Goal: Check status: Check status

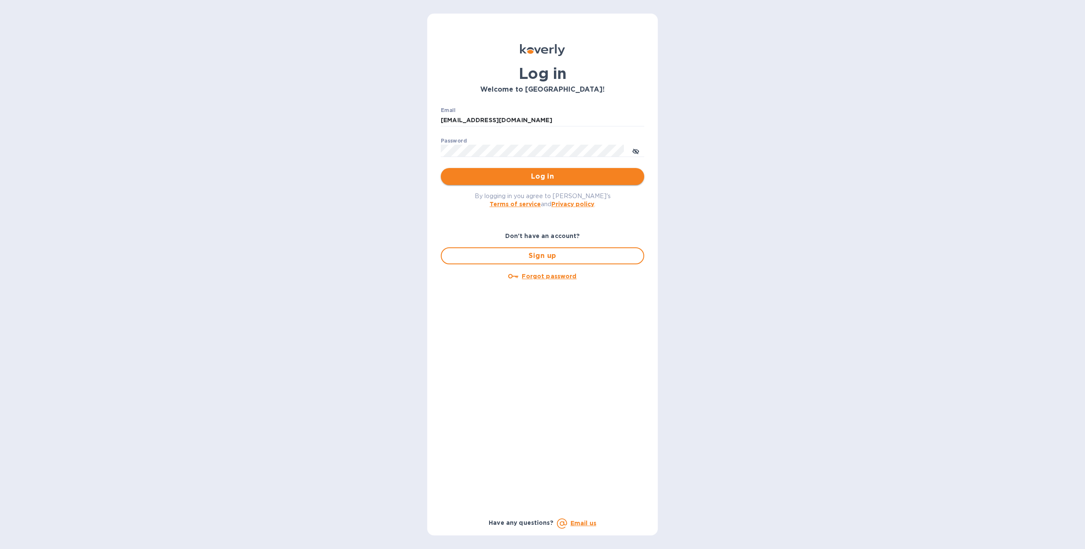
click at [480, 182] on button "Log in" at bounding box center [543, 176] width 204 height 17
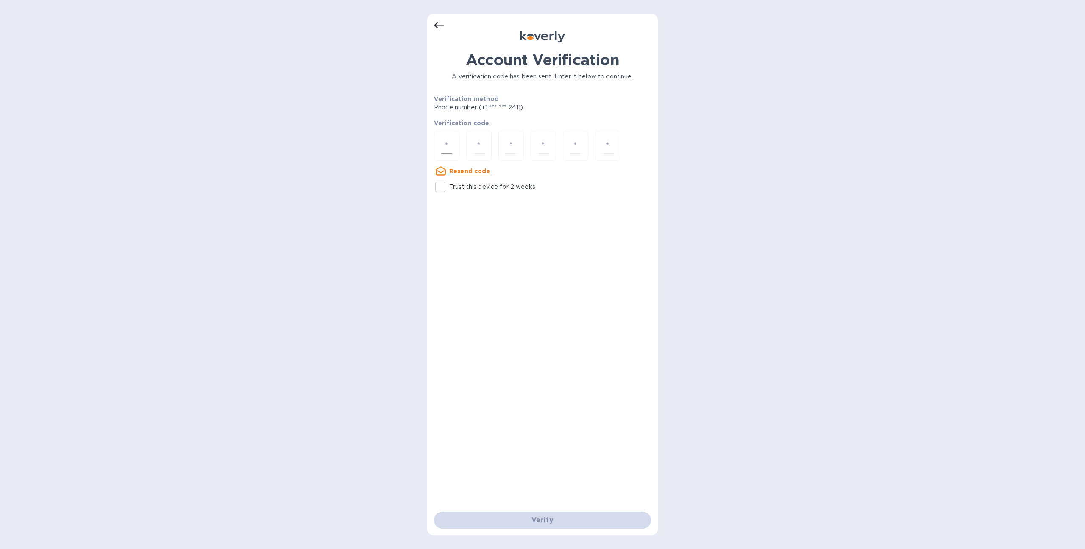
click at [456, 142] on div at bounding box center [446, 146] width 25 height 30
click at [448, 147] on input "number" at bounding box center [446, 146] width 11 height 16
type input "2"
type input "5"
type input "1"
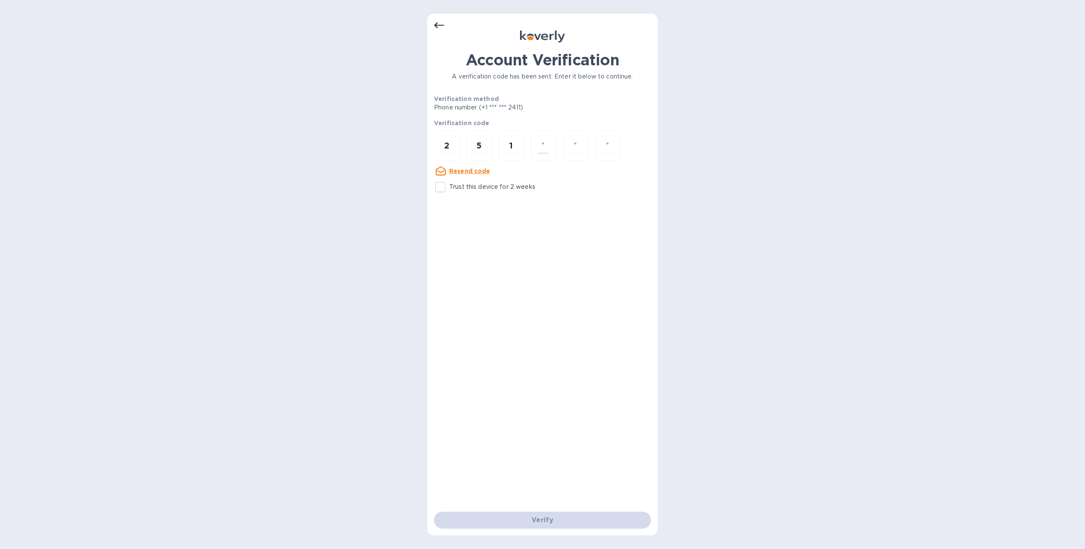
type input "5"
type input "0"
type input "3"
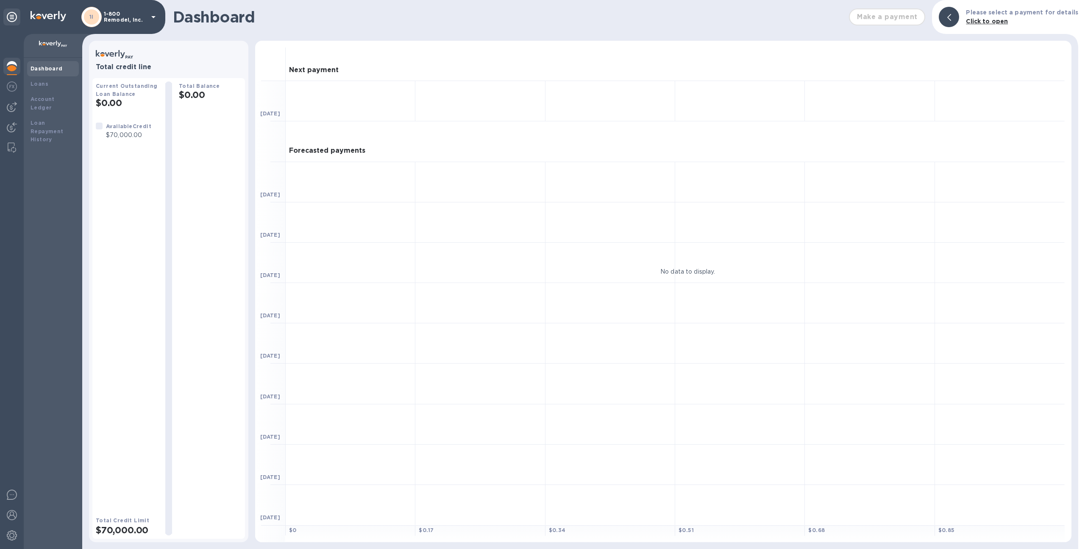
click at [128, 11] on p "1-800 Remodel, Inc." at bounding box center [125, 17] width 42 height 12
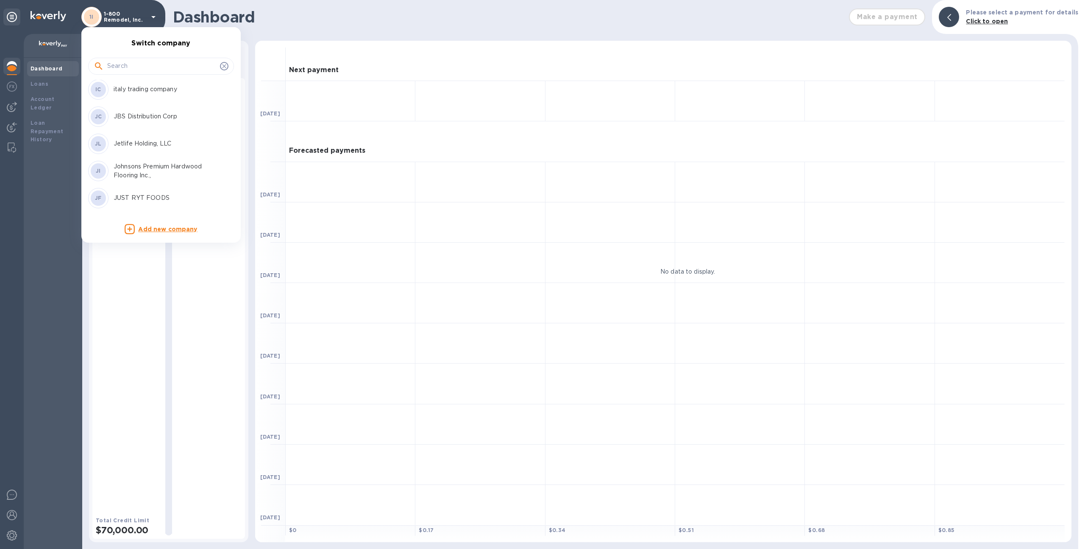
scroll to position [1908, 0]
